Goal: Find specific page/section: Find specific page/section

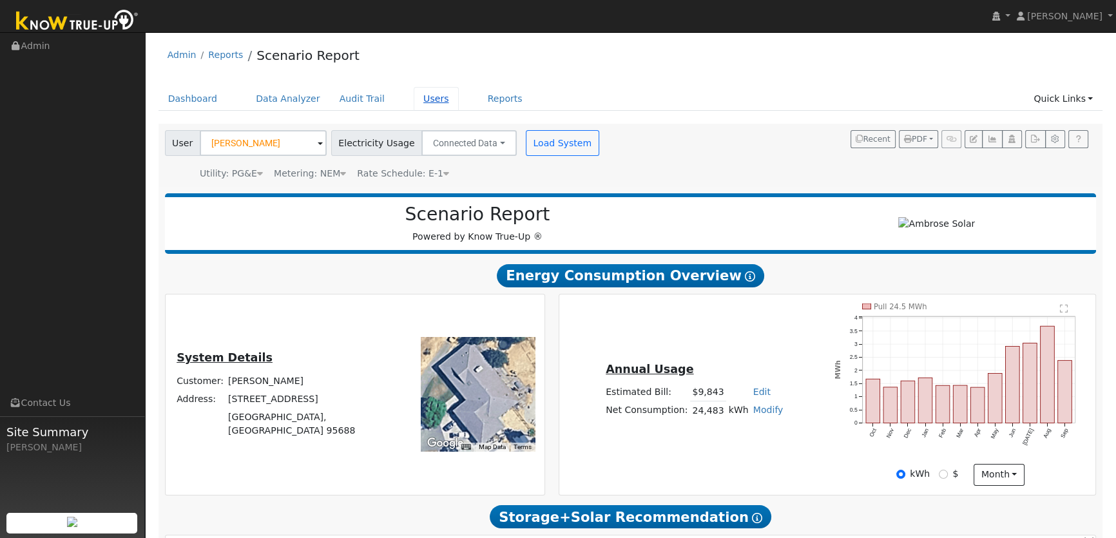
click at [414, 94] on link "Users" at bounding box center [436, 99] width 45 height 24
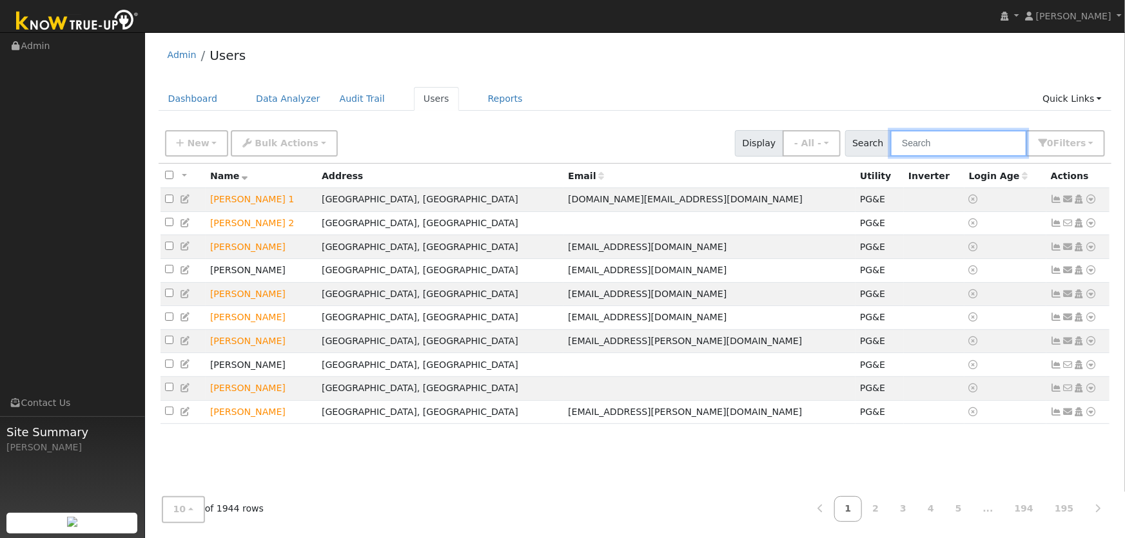
click at [933, 140] on input "text" at bounding box center [958, 143] width 137 height 26
type input "sumer"
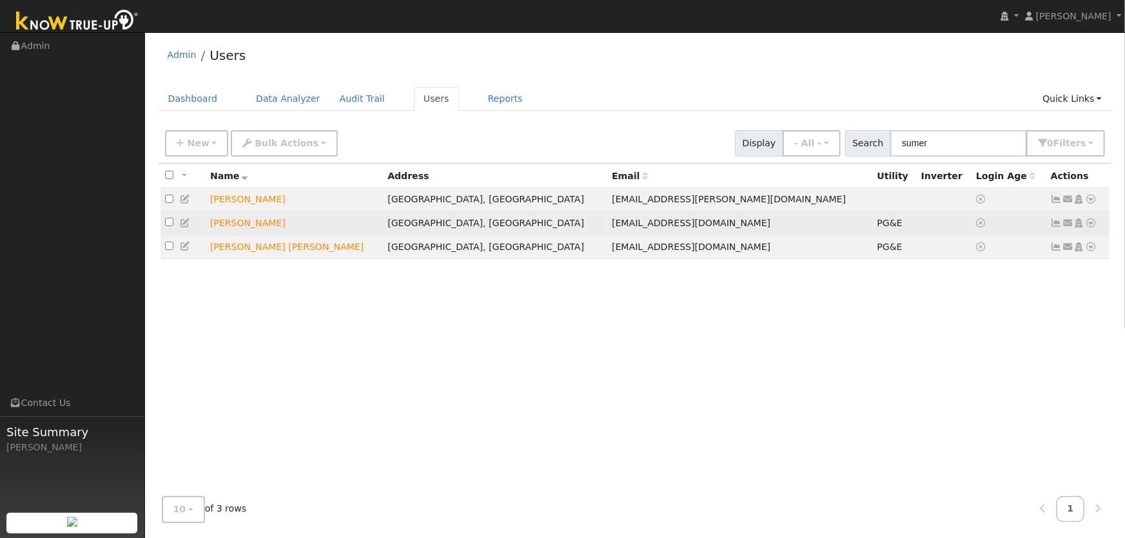
click at [1090, 227] on icon at bounding box center [1091, 222] width 12 height 9
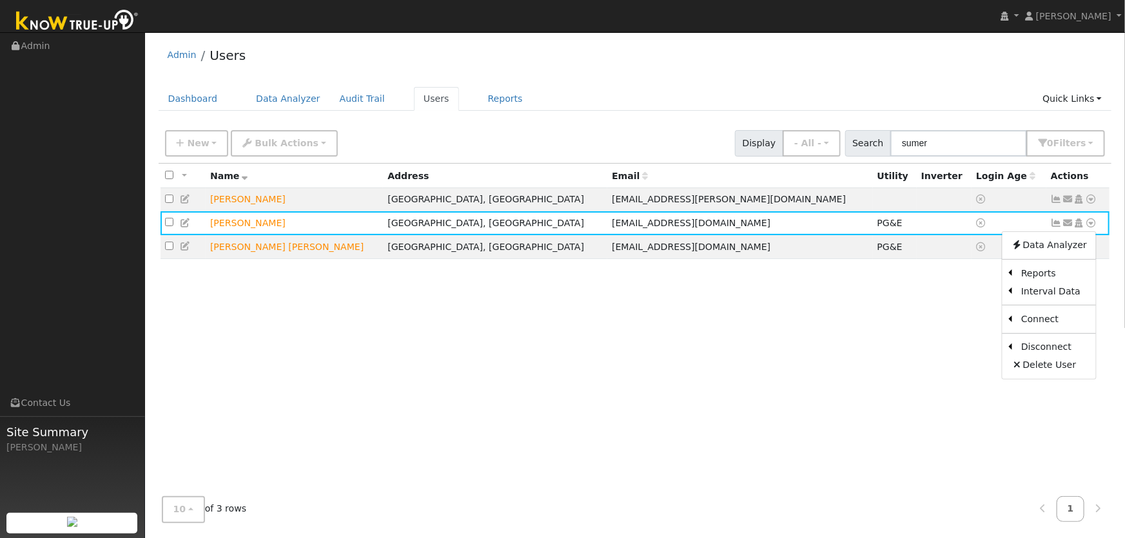
click at [799, 430] on div "All None All on page None on page Name Address Email Utility Inverter Login Age…" at bounding box center [635, 325] width 953 height 323
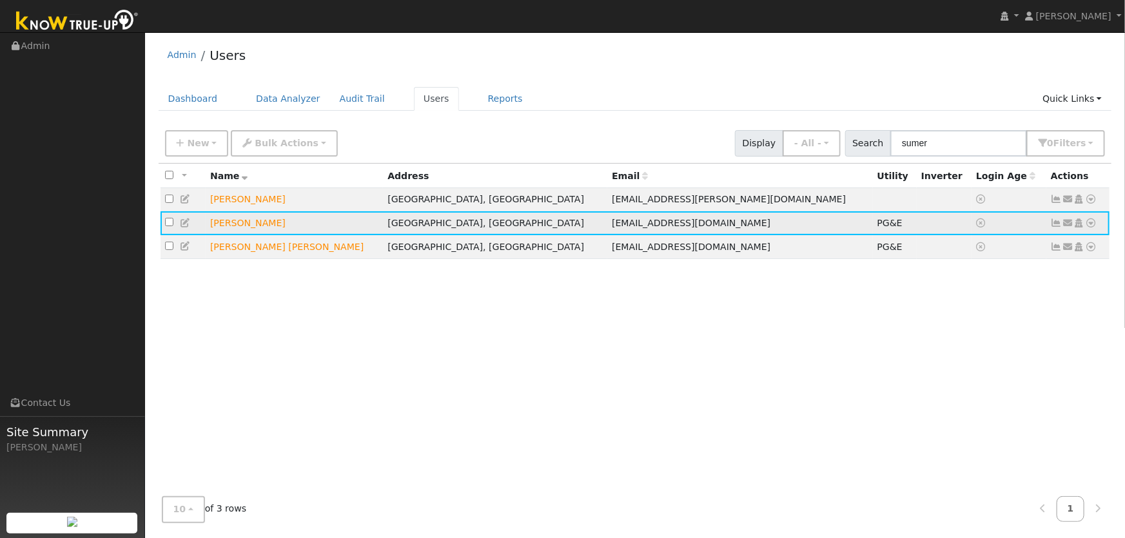
click at [1089, 222] on icon at bounding box center [1091, 222] width 12 height 9
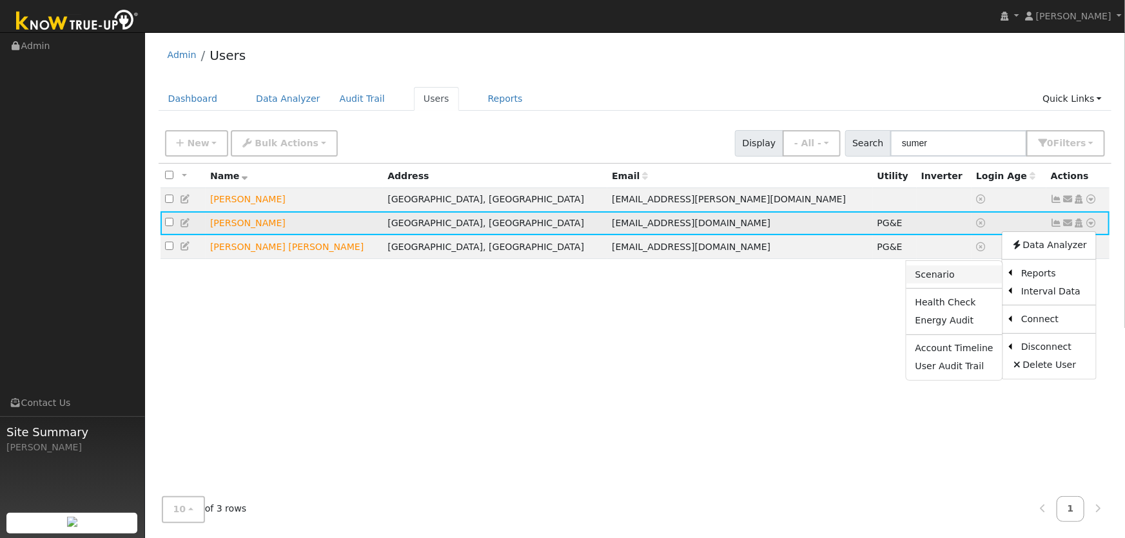
click at [984, 278] on link "Scenario" at bounding box center [954, 275] width 96 height 18
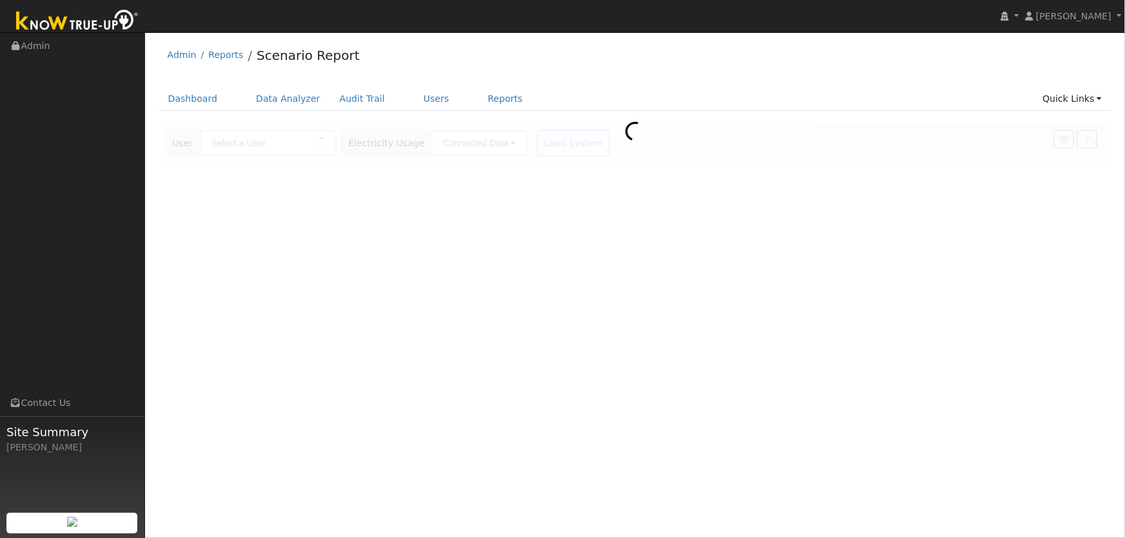
type input "[PERSON_NAME]"
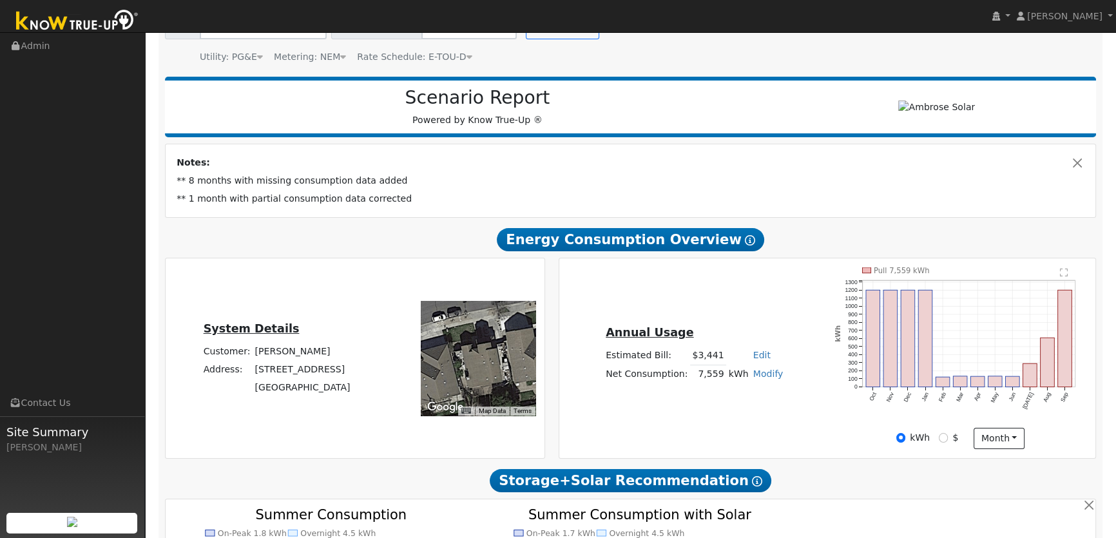
scroll to position [175, 0]
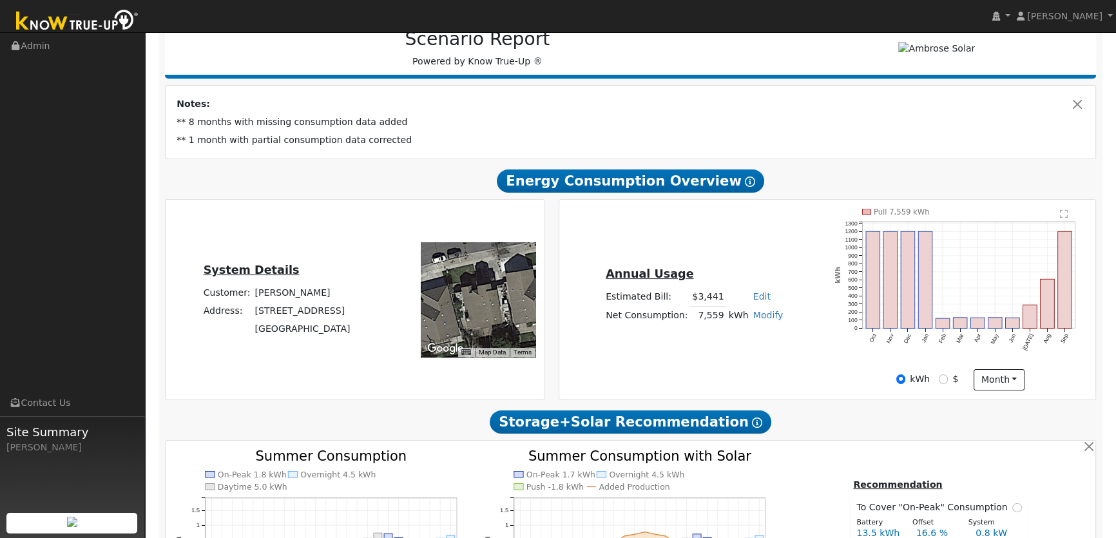
type input "16488"
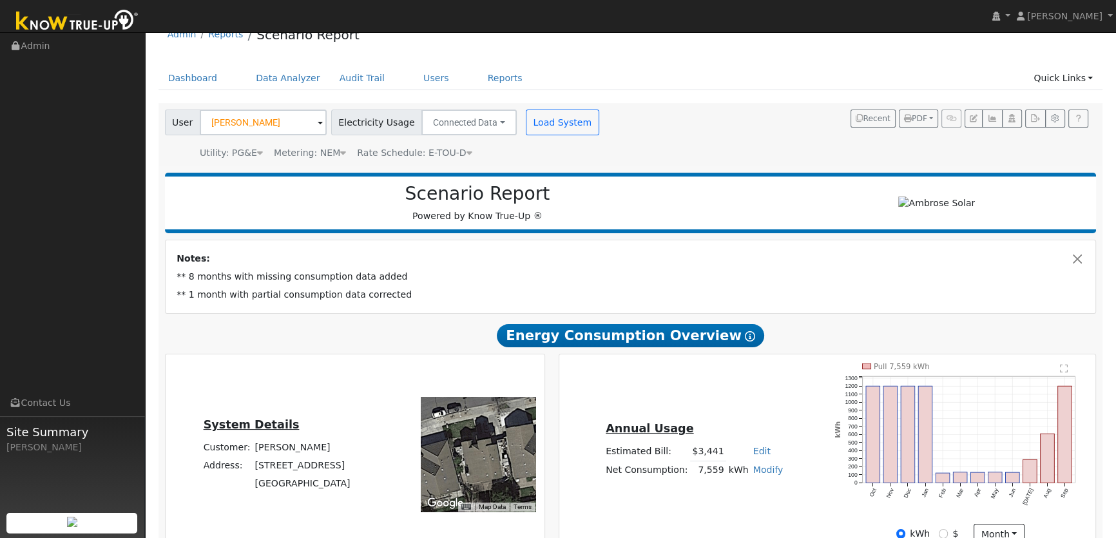
scroll to position [0, 0]
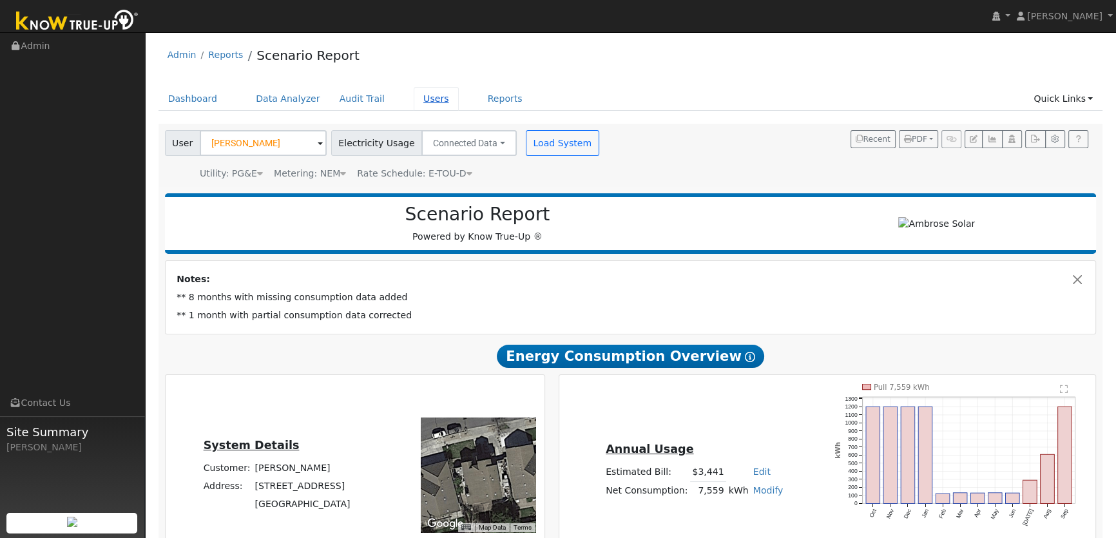
click at [421, 95] on link "Users" at bounding box center [436, 99] width 45 height 24
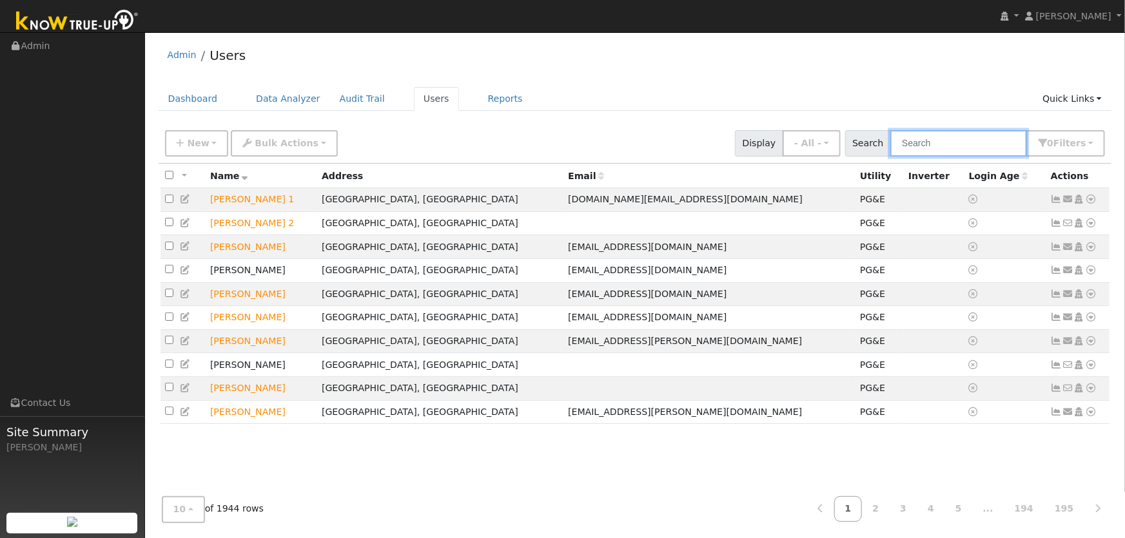
click at [951, 144] on input "text" at bounding box center [958, 143] width 137 height 26
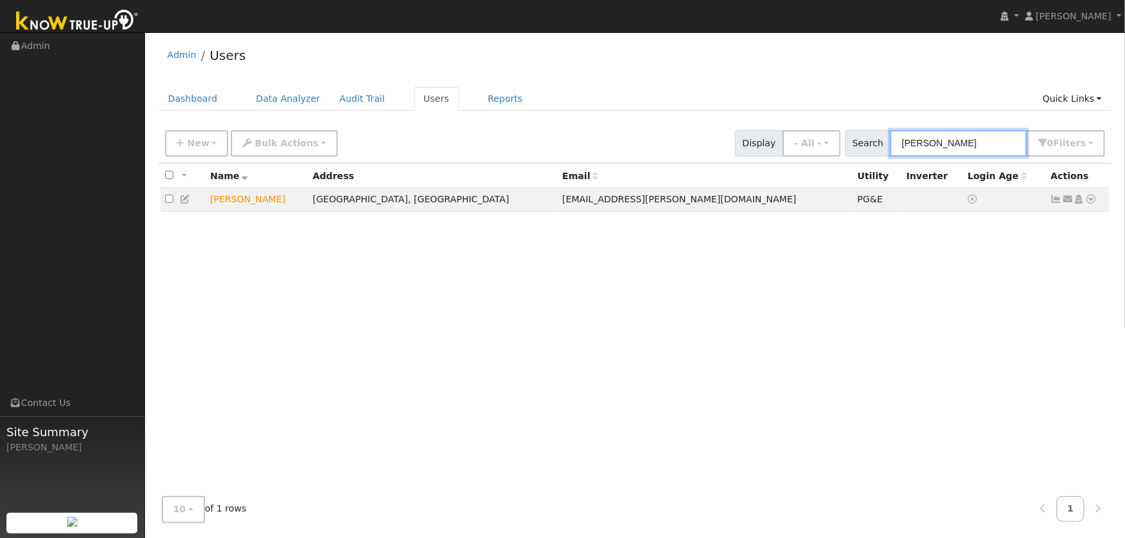
type input "angel barajas"
click at [1089, 201] on icon at bounding box center [1091, 199] width 12 height 9
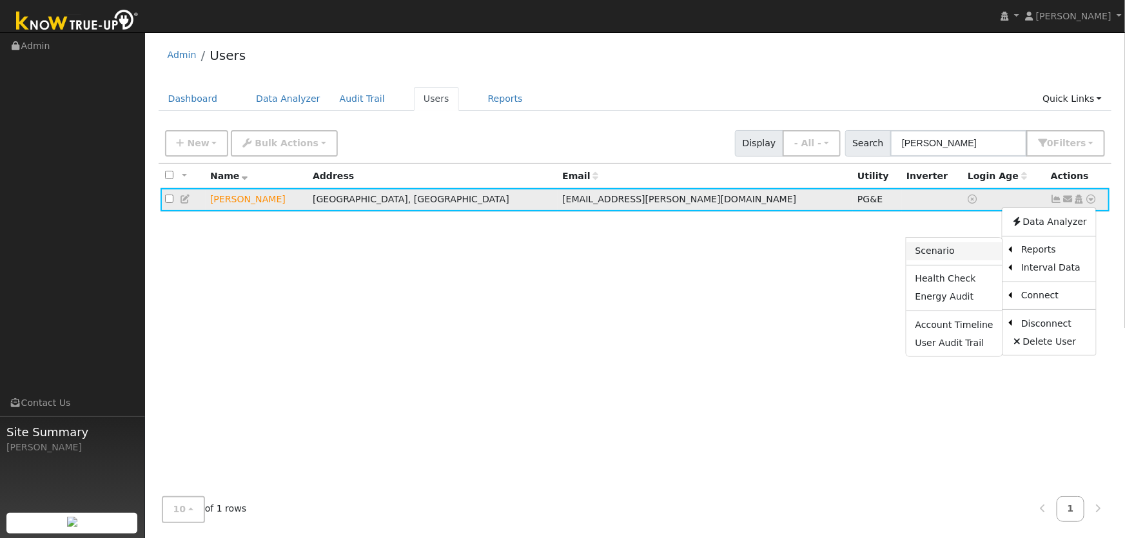
click at [980, 251] on link "Scenario" at bounding box center [954, 251] width 96 height 18
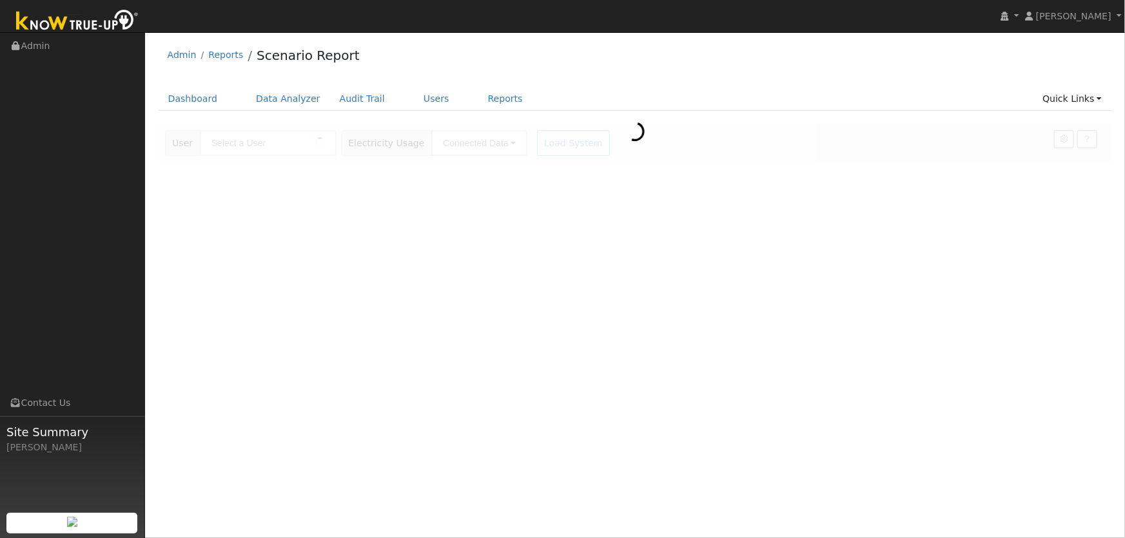
type input "[PERSON_NAME]"
